Goal: Information Seeking & Learning: Learn about a topic

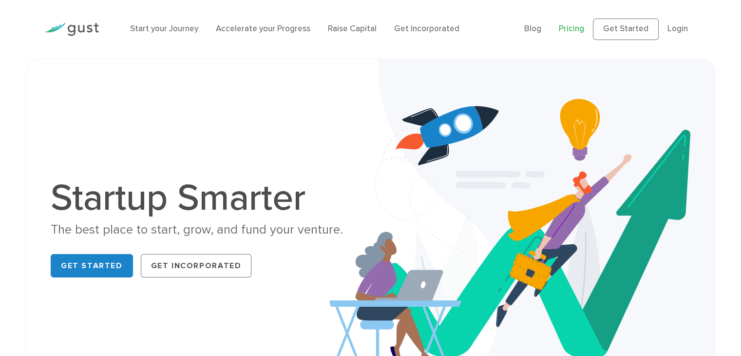
click at [573, 28] on link "Pricing" at bounding box center [571, 29] width 25 height 10
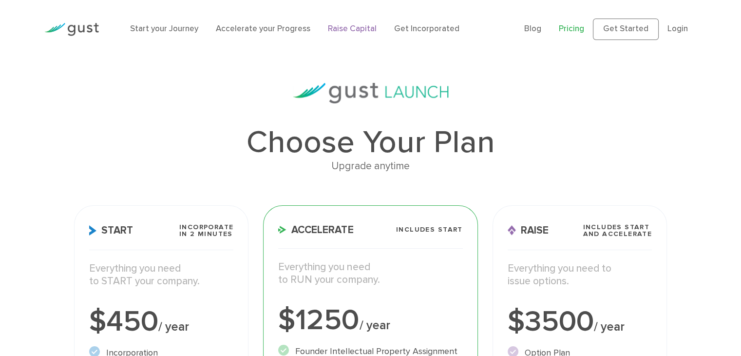
click at [351, 32] on link "Raise Capital" at bounding box center [352, 29] width 49 height 10
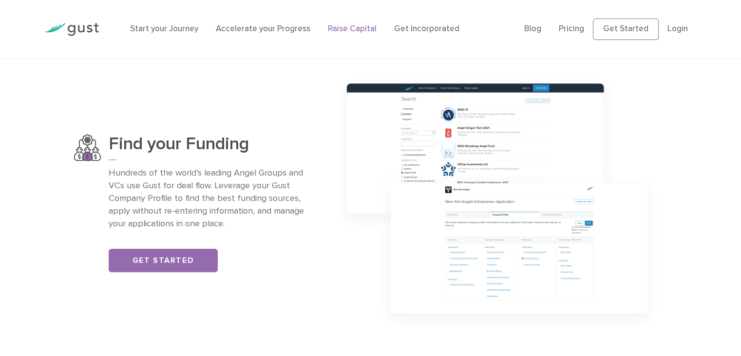
scroll to position [641, 0]
